Goal: Task Accomplishment & Management: Use online tool/utility

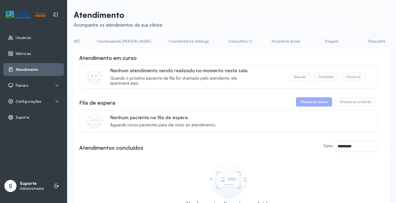
scroll to position [0, 323]
click at [310, 45] on li "Triagem" at bounding box center [330, 43] width 41 height 12
click at [310, 45] on link "Triagem" at bounding box center [329, 41] width 39 height 9
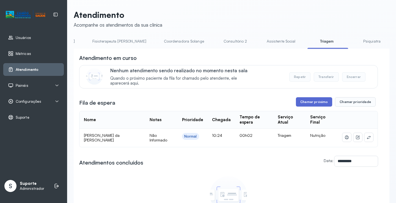
click at [312, 102] on button "Chamar próximo" at bounding box center [314, 101] width 36 height 9
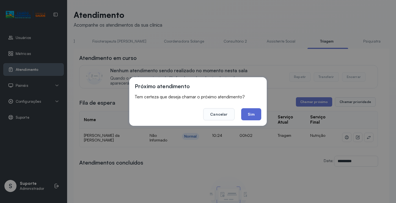
click at [253, 117] on button "Sim" at bounding box center [251, 114] width 20 height 12
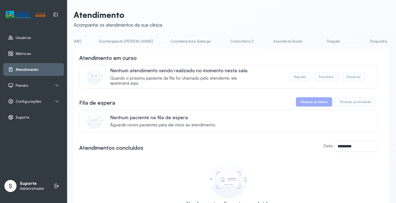
scroll to position [0, 324]
click at [309, 41] on link "Triagem" at bounding box center [328, 41] width 39 height 9
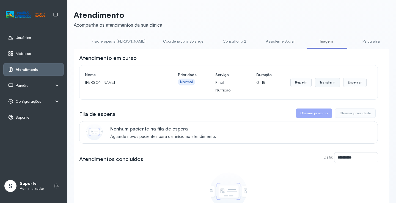
click at [325, 85] on button "Transferir" at bounding box center [327, 82] width 25 height 9
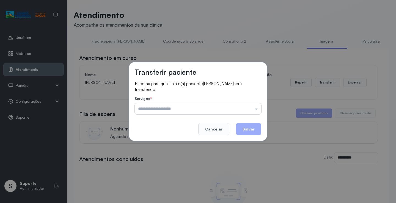
click at [258, 110] on input "text" at bounding box center [198, 108] width 127 height 11
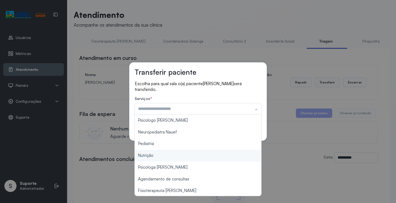
type input "********"
drag, startPoint x: 174, startPoint y: 154, endPoint x: 202, endPoint y: 161, distance: 28.2
click at [177, 155] on div "Transferir paciente Escolha para qual sala o(a) paciente [PERSON_NAME] será tra…" at bounding box center [198, 101] width 396 height 203
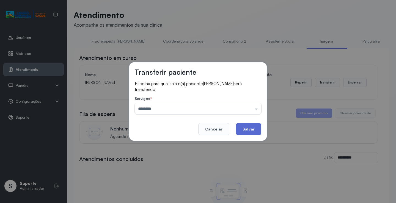
click at [244, 132] on button "Salvar" at bounding box center [248, 129] width 25 height 12
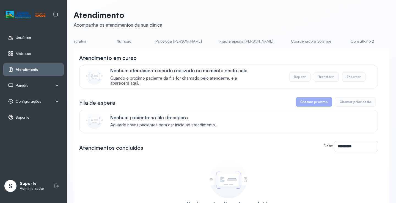
scroll to position [0, 197]
drag, startPoint x: 245, startPoint y: 51, endPoint x: 247, endPoint y: 49, distance: 2.8
click at [247, 50] on div "**********" at bounding box center [232, 145] width 316 height 216
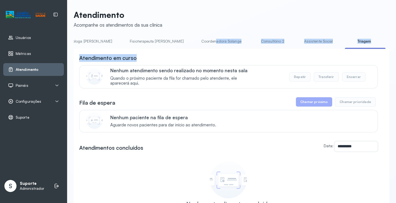
scroll to position [0, 335]
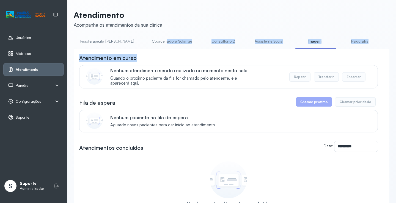
click at [295, 44] on link "Triagem" at bounding box center [314, 41] width 39 height 9
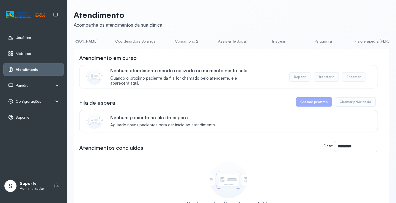
scroll to position [0, 375]
click at [258, 43] on link "Triagem" at bounding box center [277, 41] width 39 height 9
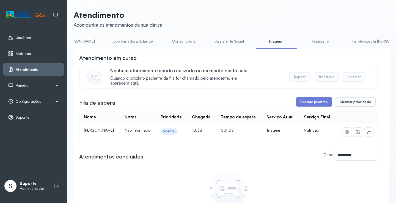
click at [327, 77] on button "Transferir" at bounding box center [326, 76] width 25 height 9
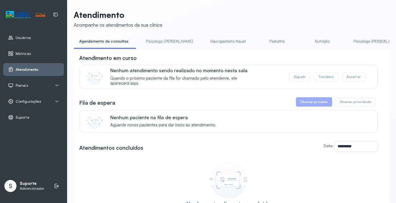
drag, startPoint x: 157, startPoint y: 51, endPoint x: 174, endPoint y: 51, distance: 17.1
click at [174, 51] on div "**********" at bounding box center [232, 151] width 316 height 204
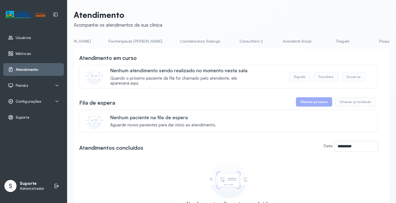
scroll to position [0, 312]
click at [321, 43] on link "Triagem" at bounding box center [340, 41] width 39 height 9
